Goal: Navigation & Orientation: Find specific page/section

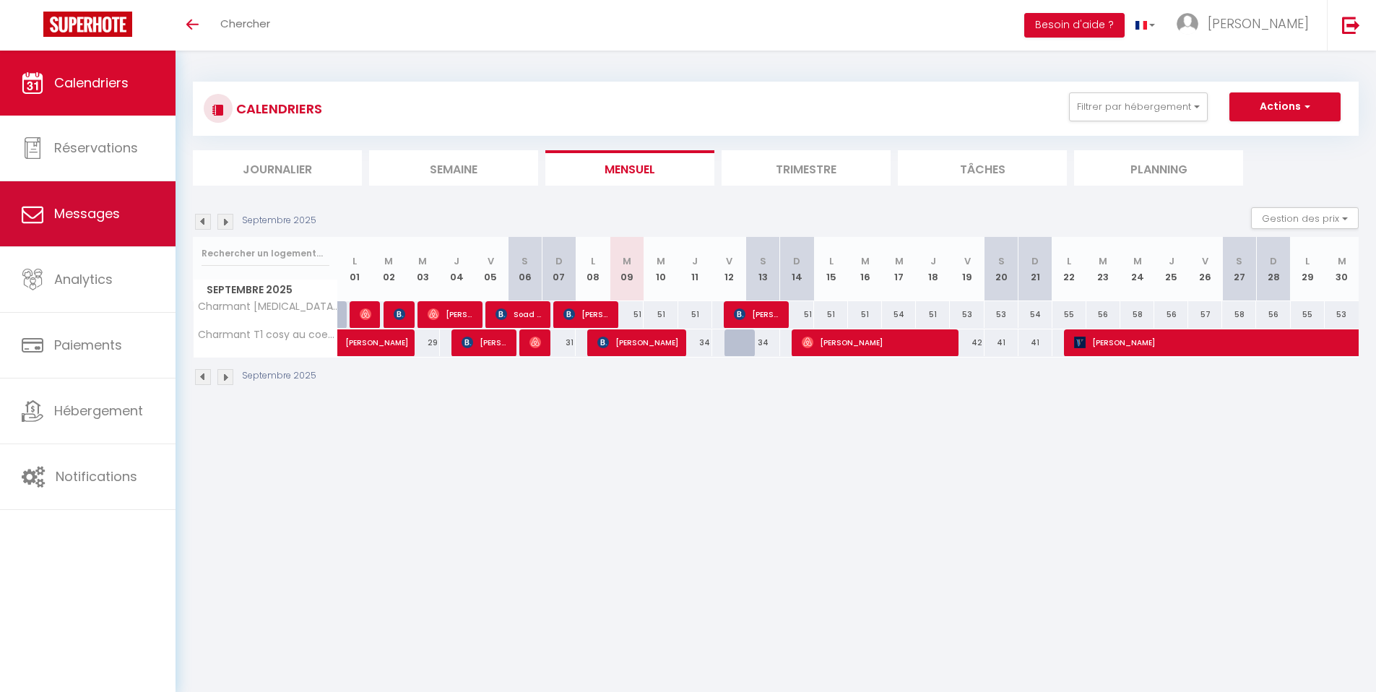
click at [91, 222] on span "Messages" at bounding box center [87, 213] width 66 height 18
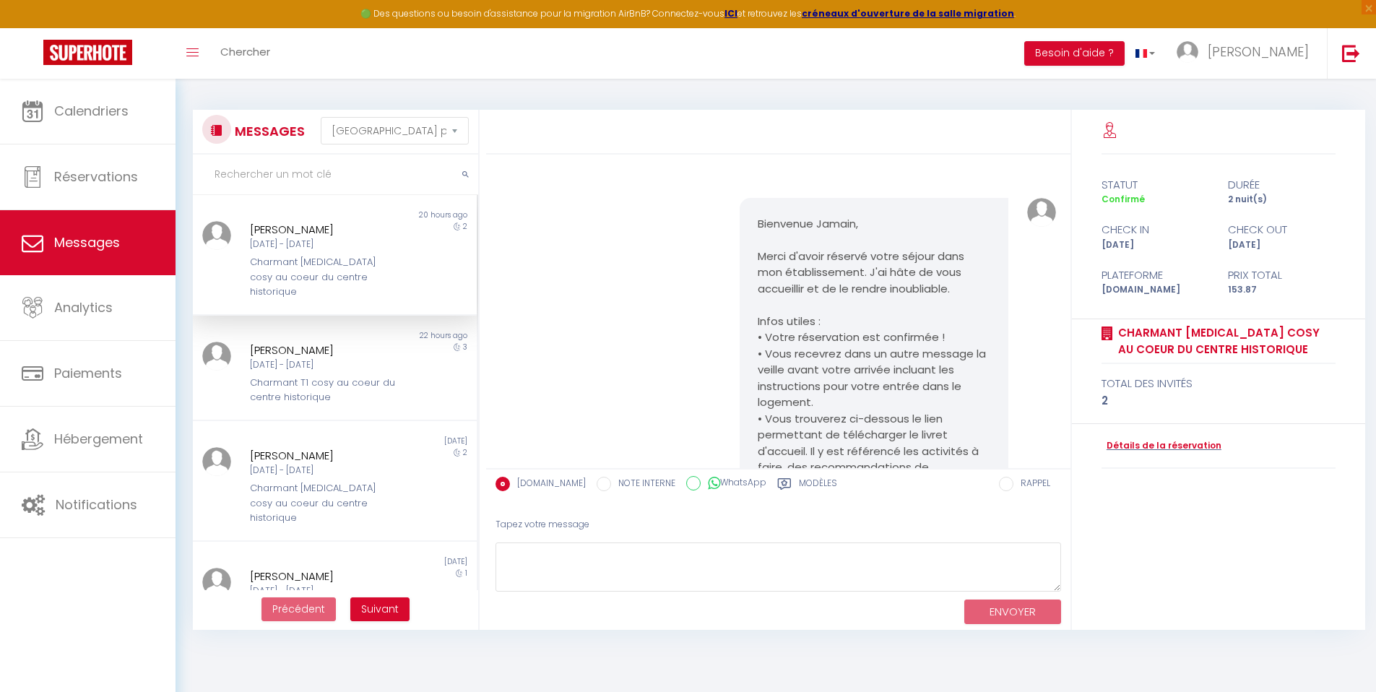
scroll to position [2252, 0]
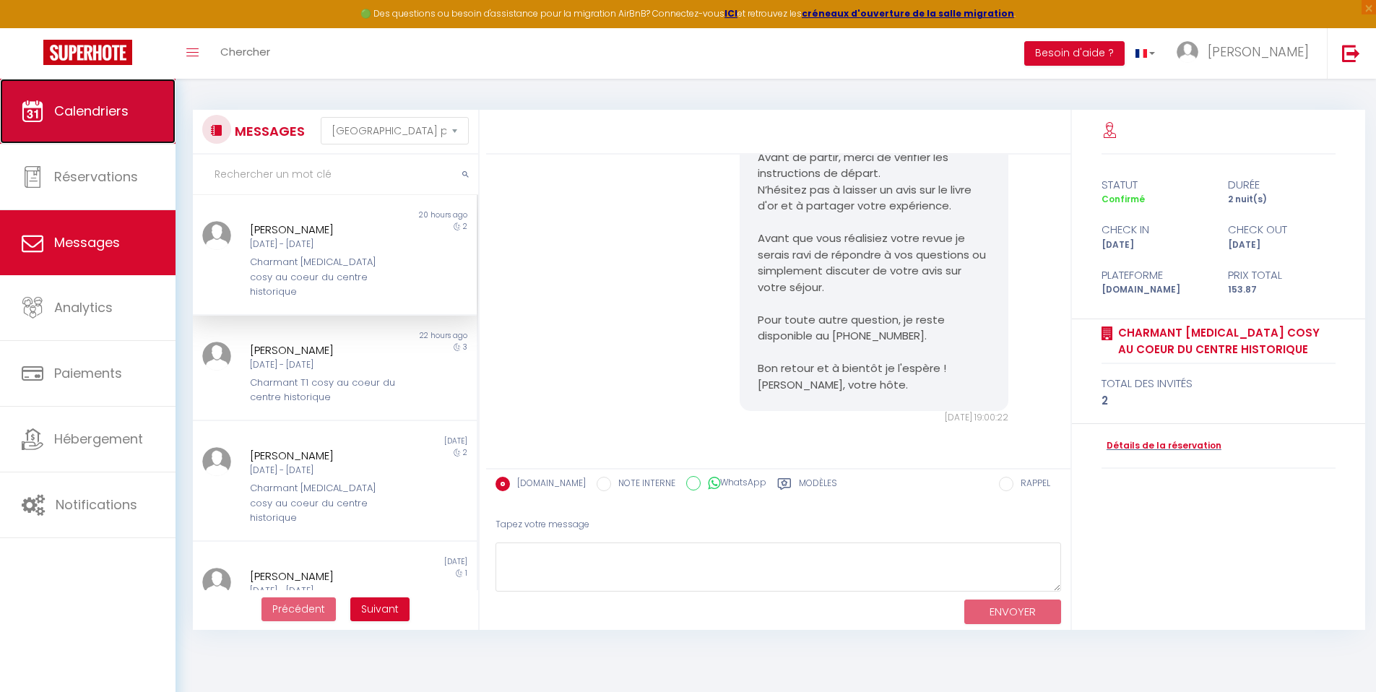
click at [100, 120] on link "Calendriers" at bounding box center [88, 111] width 176 height 65
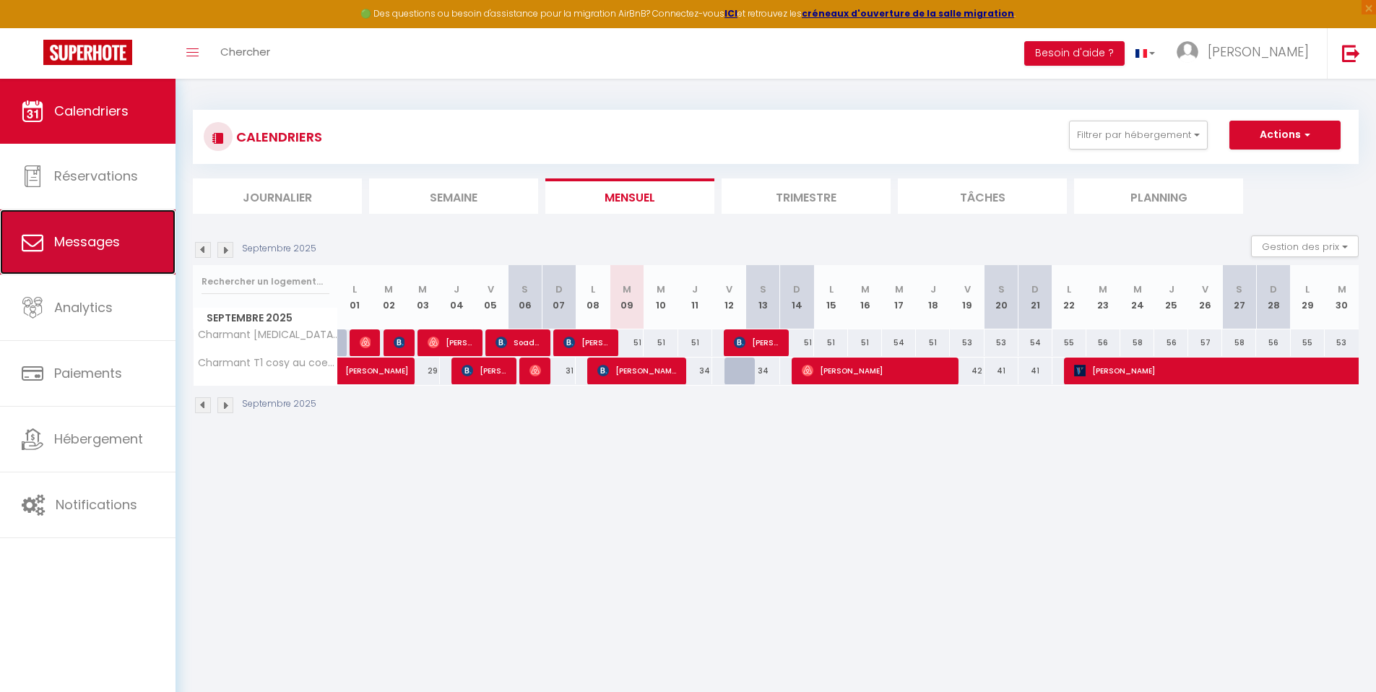
click at [90, 235] on span "Messages" at bounding box center [87, 242] width 66 height 18
select select "message"
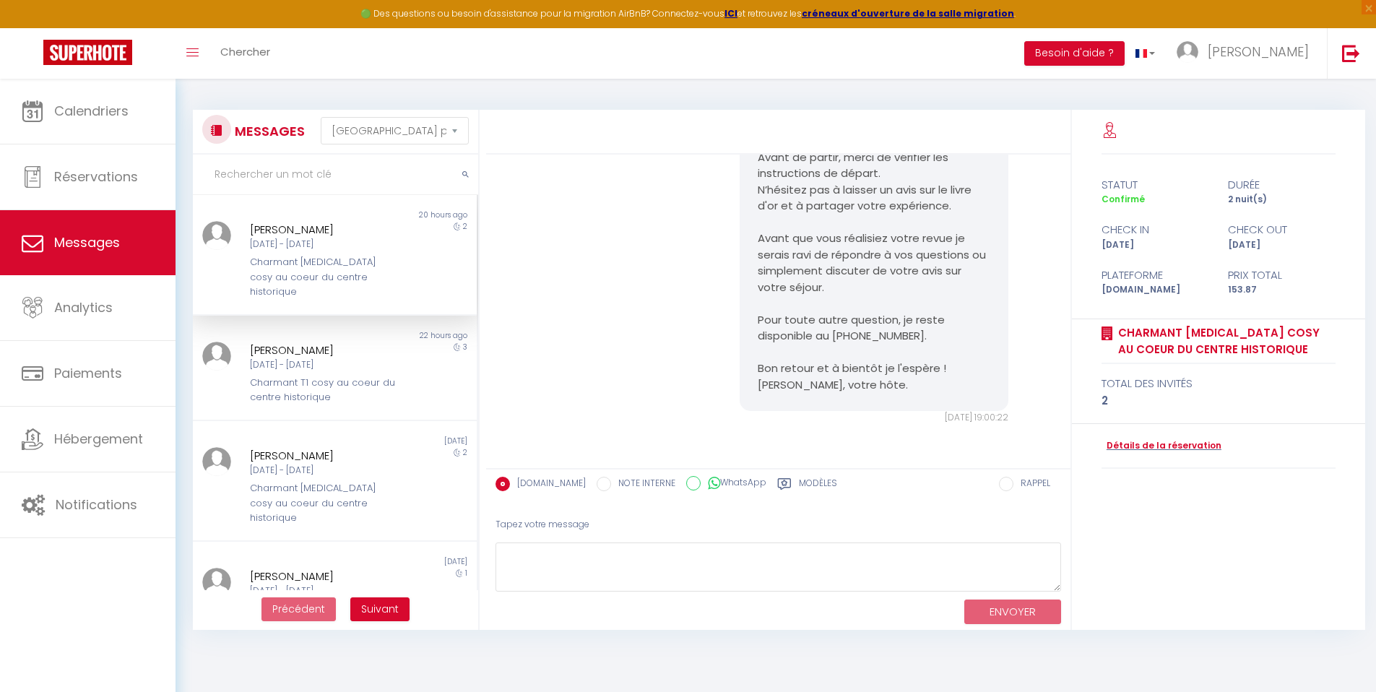
scroll to position [2176, 0]
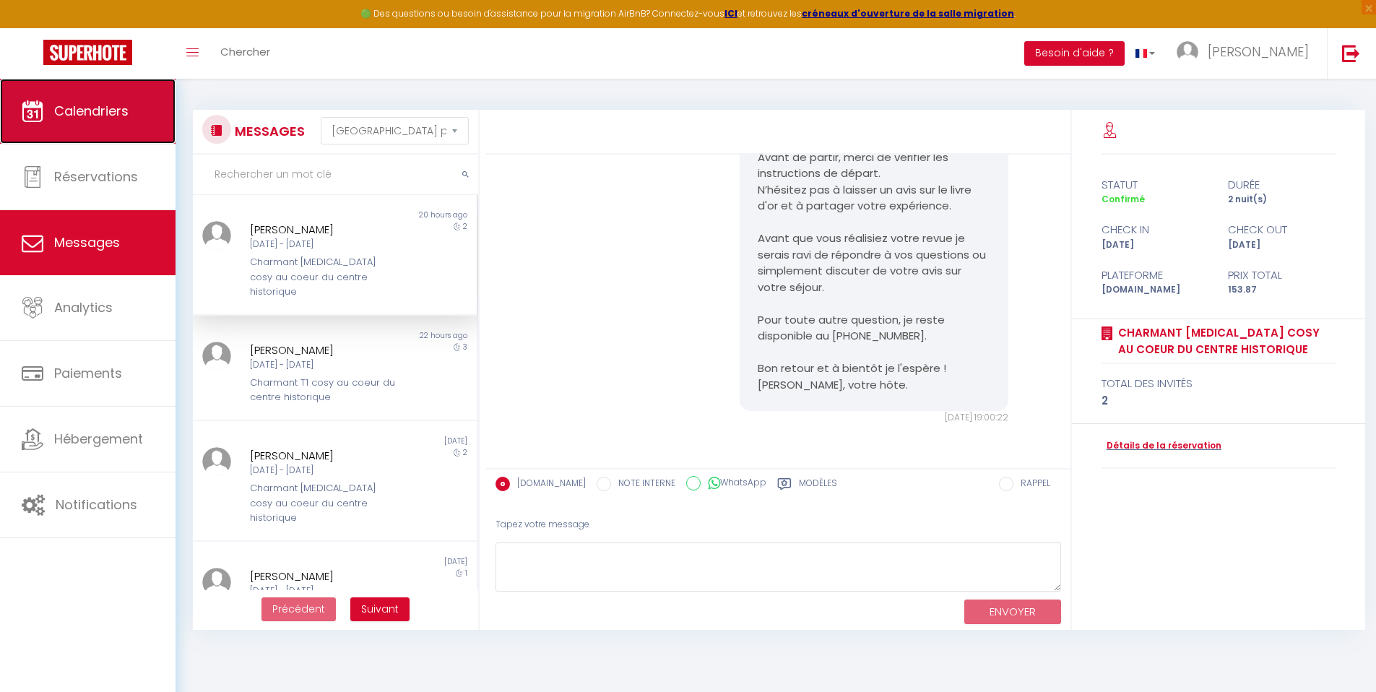
click at [74, 113] on span "Calendriers" at bounding box center [91, 111] width 74 height 18
